Goal: Transaction & Acquisition: Purchase product/service

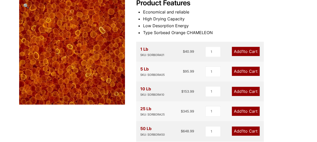
scroll to position [70, 0]
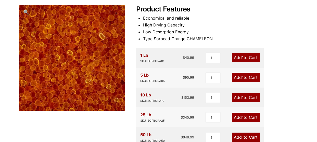
click at [25, 10] on span "🔍" at bounding box center [26, 12] width 6 height 6
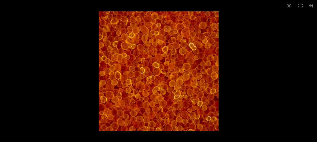
click at [171, 56] on img at bounding box center [159, 71] width 120 height 120
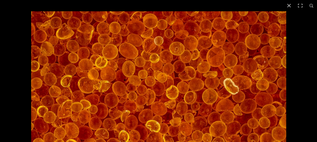
click at [180, 82] on img at bounding box center [158, 138] width 255 height 255
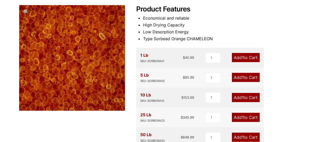
drag, startPoint x: 181, startPoint y: 47, endPoint x: 174, endPoint y: 37, distance: 12.7
click at [174, 37] on li "Type Sorbead Orange CHAMELEON" at bounding box center [220, 38] width 155 height 7
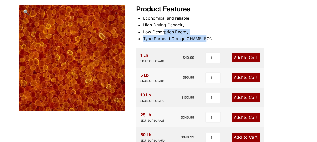
drag, startPoint x: 206, startPoint y: 37, endPoint x: 163, endPoint y: 31, distance: 42.7
click at [163, 31] on ul "Economical and reliable High Drying Capacity Low Desorption Energy Type Sorbead…" at bounding box center [220, 29] width 155 height 28
click at [163, 31] on li "Low Desorption Energy" at bounding box center [220, 32] width 155 height 7
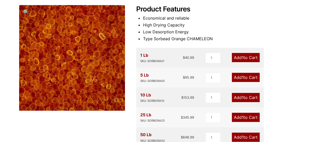
click at [219, 40] on li "Type Sorbead Orange CHAMELEON" at bounding box center [220, 38] width 155 height 7
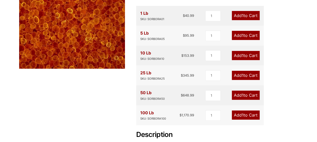
scroll to position [109, 0]
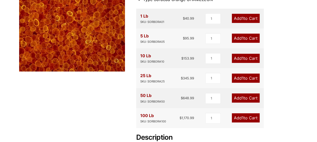
click at [242, 38] on span "1" at bounding box center [242, 38] width 2 height 5
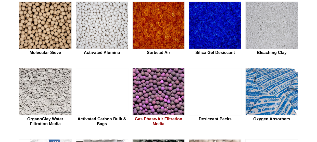
scroll to position [147, 0]
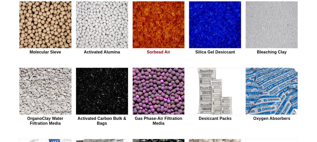
click at [156, 39] on img at bounding box center [158, 24] width 52 height 47
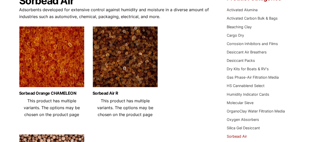
scroll to position [65, 0]
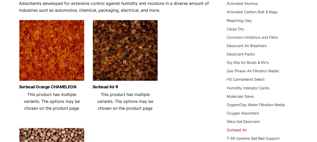
click at [41, 57] on img at bounding box center [51, 52] width 65 height 64
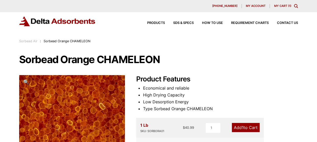
click at [278, 4] on div "630-980-5205 My account My Cart ( 1 )" at bounding box center [158, 6] width 279 height 4
click at [280, 6] on link "My Cart ( 1 )" at bounding box center [282, 6] width 17 height 4
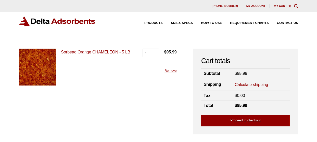
click at [244, 83] on link "Calculate shipping" at bounding box center [250, 85] width 33 height 6
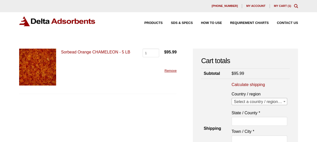
click at [251, 101] on span "Select a country / region…" at bounding box center [258, 101] width 55 height 7
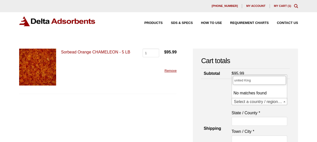
type input "united"
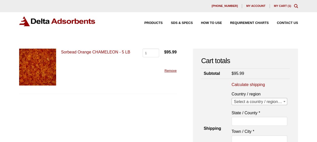
click at [251, 101] on span "Select a country / region…" at bounding box center [258, 101] width 55 height 7
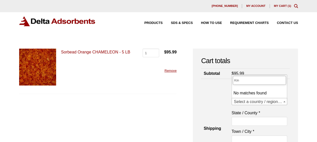
type input "King"
type input "U"
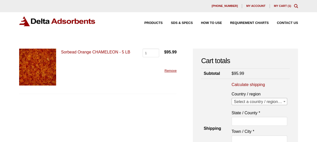
click at [203, 102] on th "Shipping" at bounding box center [215, 129] width 28 height 100
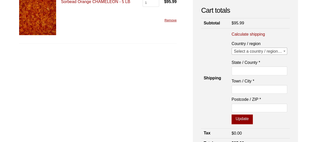
scroll to position [50, 0]
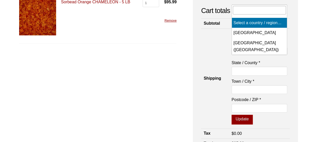
click at [253, 51] on span "Select a country / region…" at bounding box center [258, 51] width 55 height 7
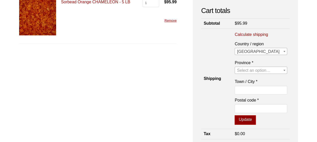
click at [251, 52] on span "Canada" at bounding box center [261, 51] width 52 height 7
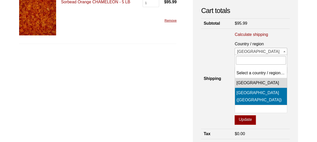
select select "US"
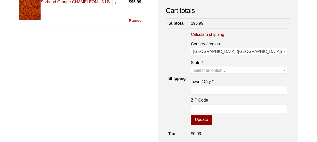
scroll to position [0, 0]
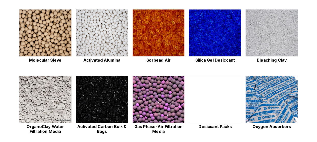
scroll to position [138, 0]
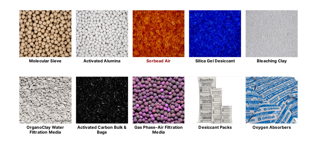
click at [163, 48] on img at bounding box center [158, 33] width 52 height 47
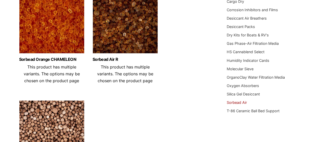
scroll to position [92, 0]
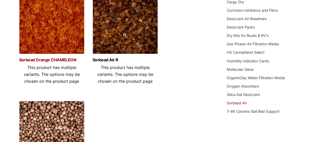
click at [62, 60] on link "Sorbead Orange CHAMELEON" at bounding box center [51, 60] width 65 height 4
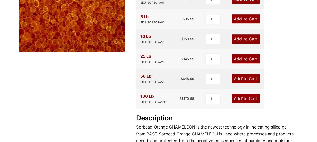
scroll to position [129, 0]
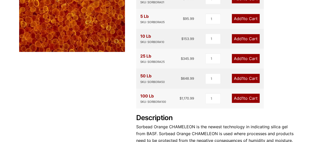
click at [241, 36] on span "1" at bounding box center [242, 38] width 2 height 5
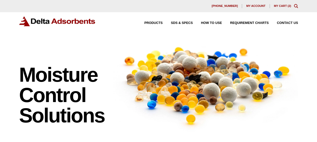
click at [287, 7] on link "My Cart ( 2 )" at bounding box center [282, 5] width 17 height 3
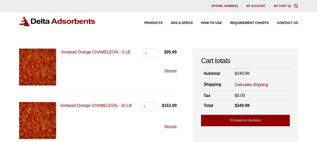
click at [171, 70] on link "Remove" at bounding box center [170, 71] width 12 height 4
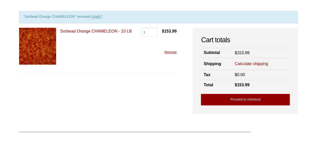
scroll to position [37, 0]
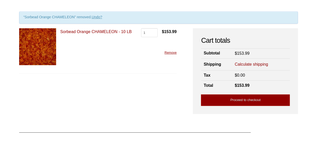
click at [253, 63] on link "Calculate shipping" at bounding box center [250, 65] width 33 height 6
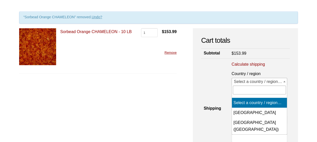
click at [247, 81] on span "Select a country / region…" at bounding box center [258, 81] width 55 height 7
click at [225, 94] on th "Shipping" at bounding box center [215, 109] width 28 height 100
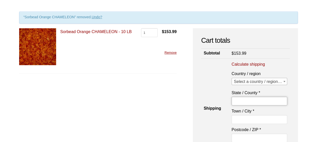
click at [244, 102] on input "State / County *" at bounding box center [259, 101] width 56 height 9
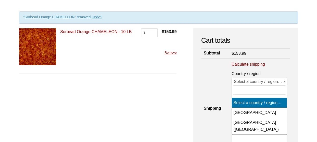
click at [254, 82] on span "Select a country / region…" at bounding box center [258, 81] width 55 height 7
click at [243, 92] on input "text" at bounding box center [259, 90] width 53 height 9
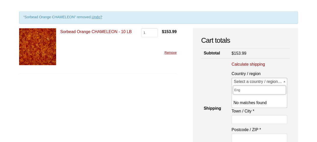
type input "Engl"
type input "kin"
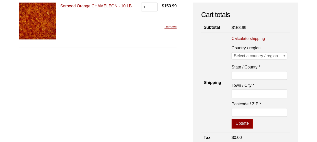
scroll to position [63, 0]
click at [245, 34] on td "Calculate shipping Country / region Select a country / region… Canada United St…" at bounding box center [259, 83] width 61 height 100
click at [248, 39] on link "Calculate shipping" at bounding box center [247, 39] width 33 height 6
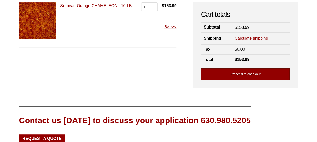
click at [239, 75] on link "Proceed to checkout" at bounding box center [245, 74] width 89 height 11
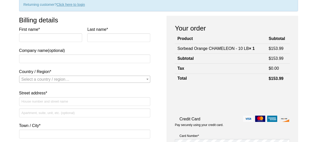
scroll to position [52, 0]
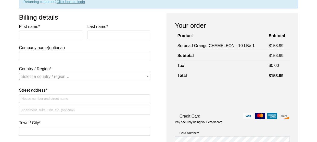
click at [85, 74] on span "Select a country / region…" at bounding box center [84, 76] width 131 height 7
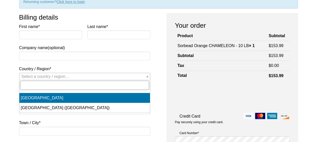
click at [50, 89] on input "text" at bounding box center [84, 85] width 129 height 9
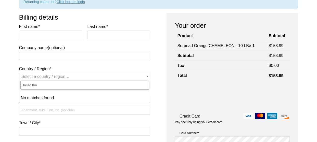
type input "United"
type input "King"
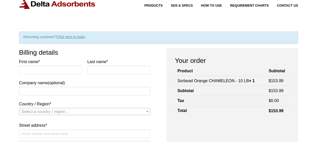
scroll to position [0, 0]
